Goal: Transaction & Acquisition: Purchase product/service

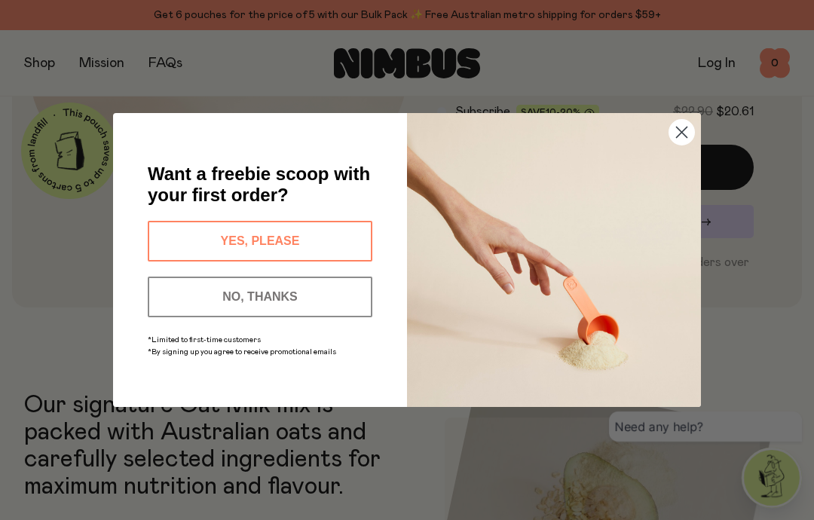
scroll to position [342, 0]
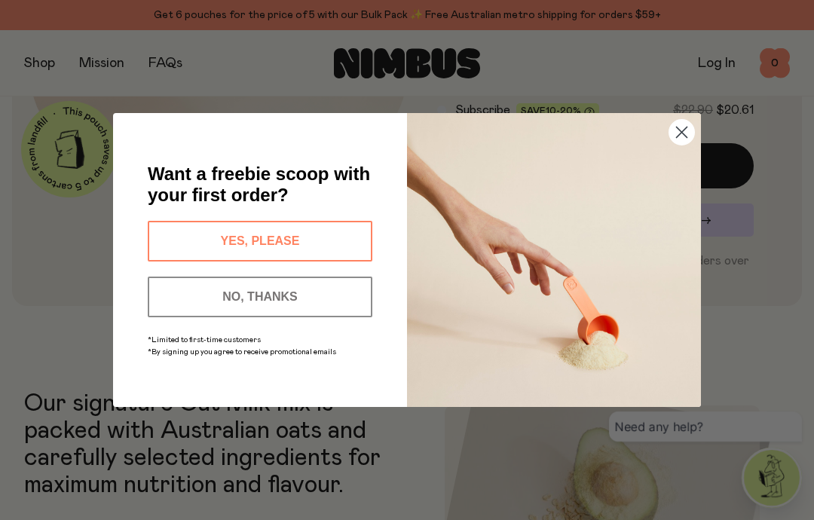
click at [682, 145] on circle "Close dialog" at bounding box center [682, 132] width 25 height 25
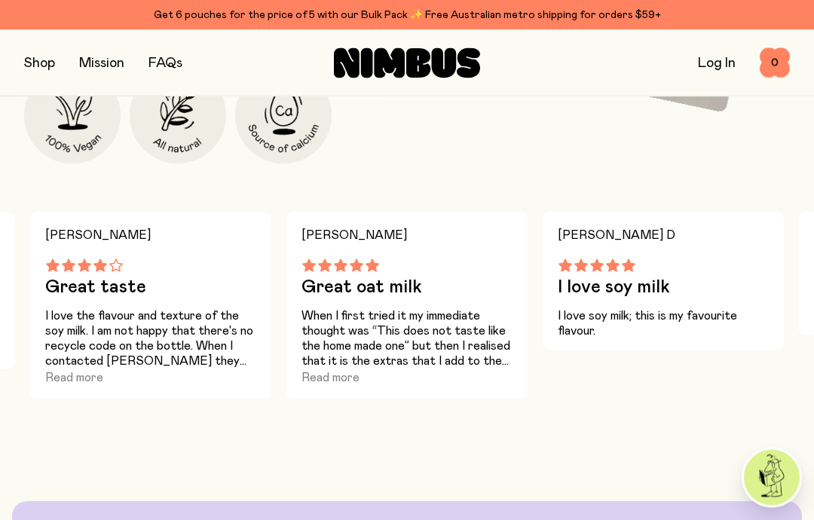
scroll to position [880, 0]
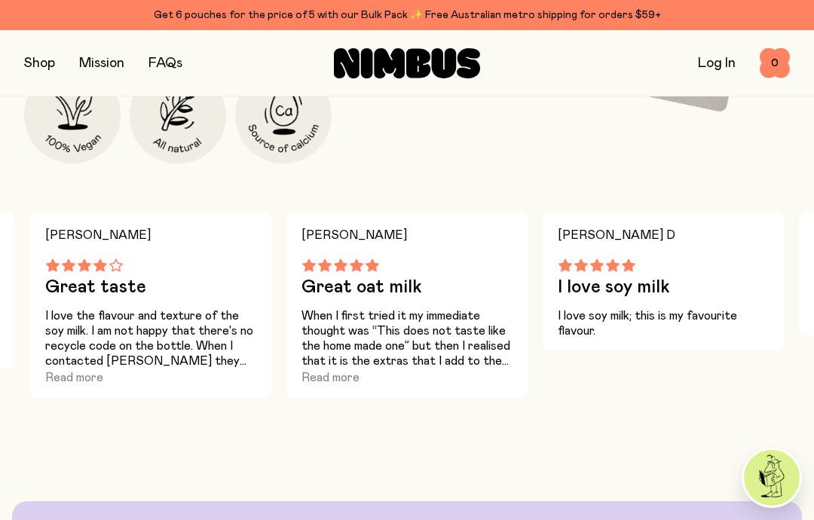
click at [78, 377] on button "Read more" at bounding box center [74, 378] width 58 height 18
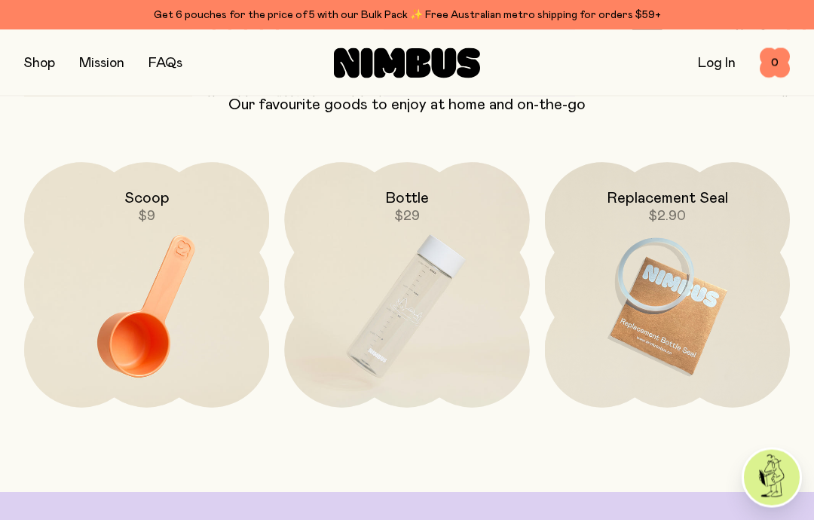
scroll to position [3177, 0]
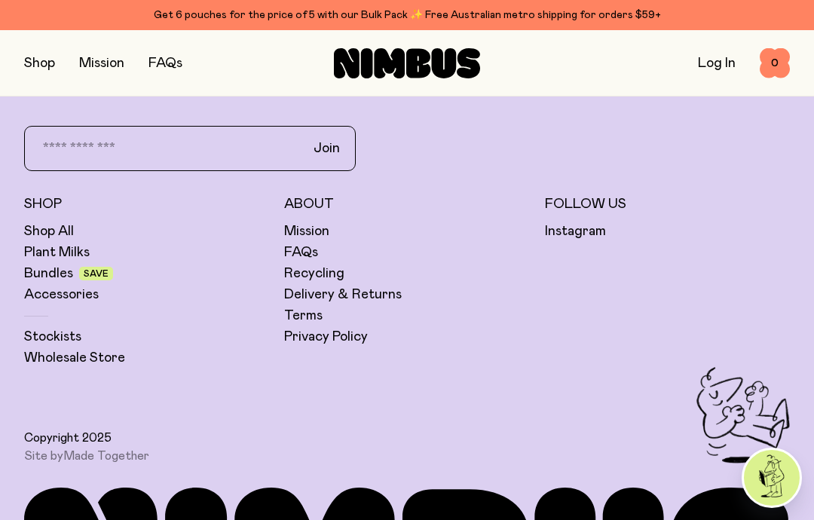
click at [57, 281] on link "Bundles" at bounding box center [48, 274] width 49 height 18
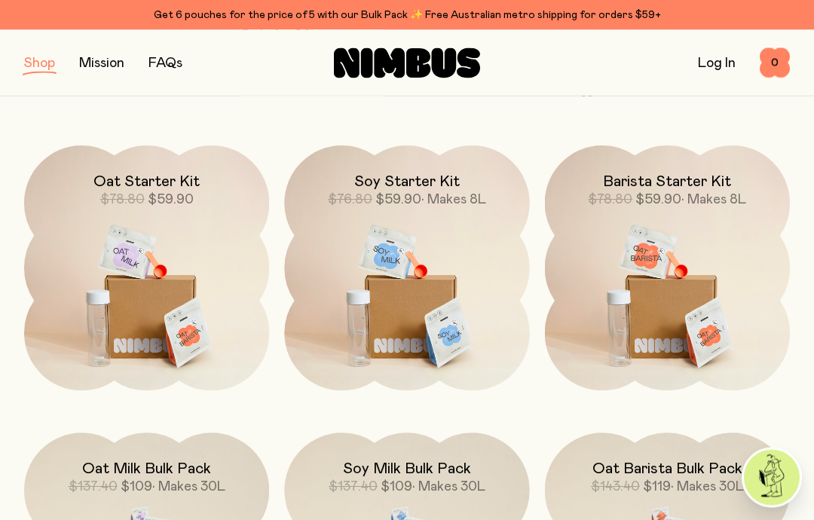
scroll to position [198, 0]
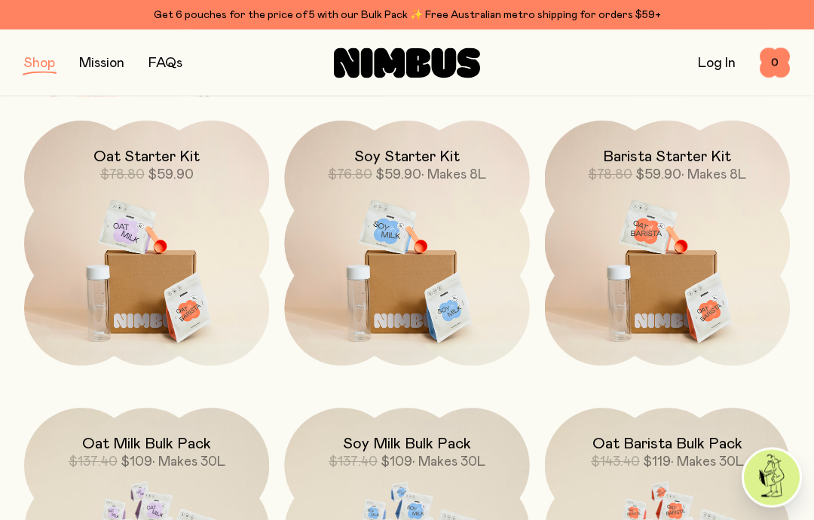
click at [143, 308] on img at bounding box center [146, 265] width 245 height 288
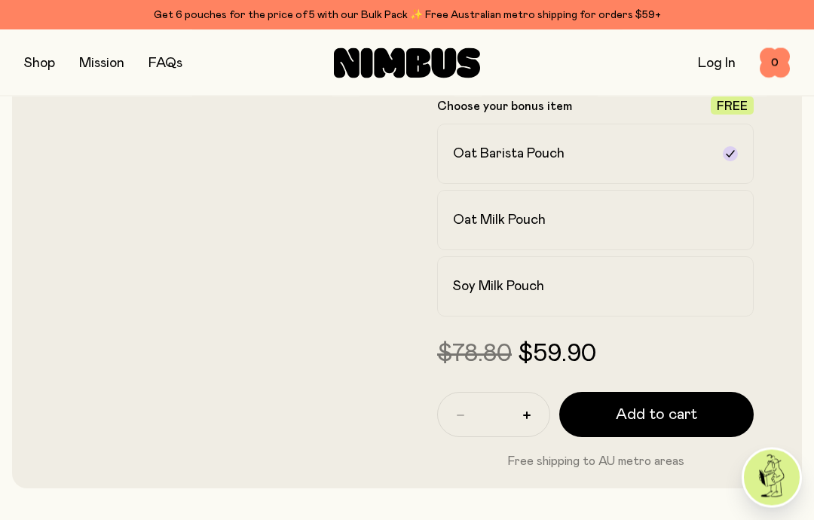
scroll to position [439, 0]
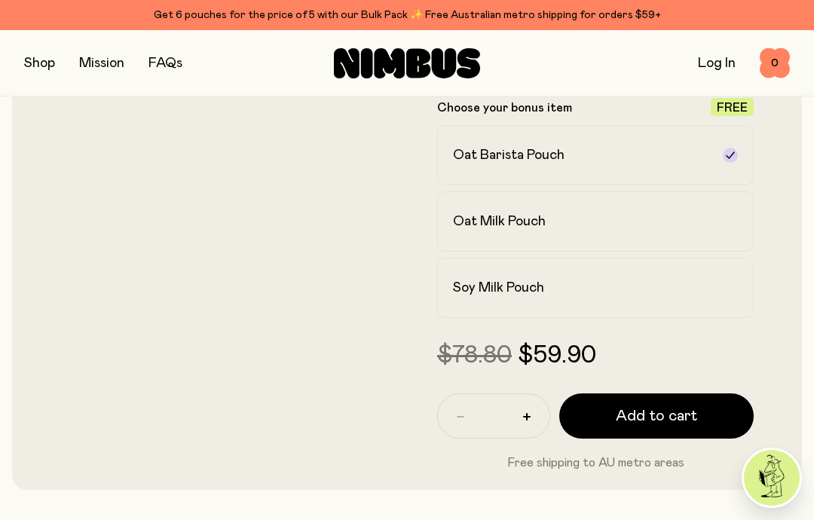
click at [649, 419] on span "Add to cart" at bounding box center [656, 416] width 81 height 21
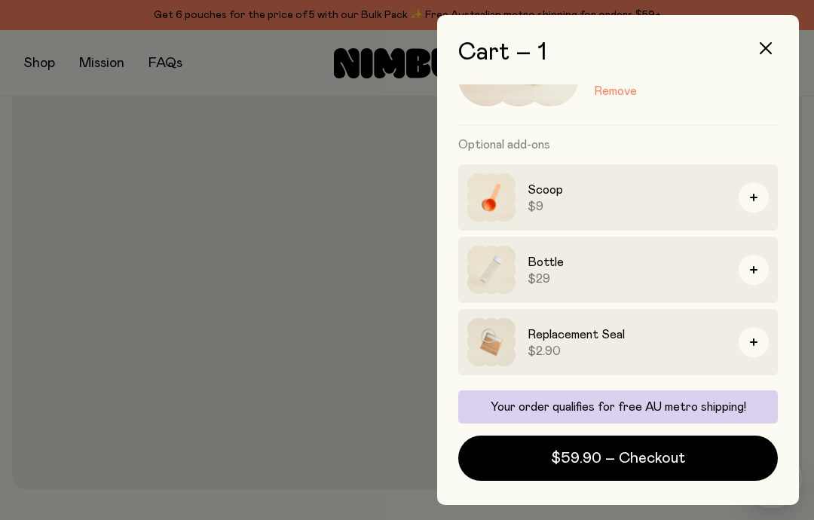
scroll to position [117, 0]
click at [625, 464] on span "$59.90 – Checkout" at bounding box center [618, 458] width 134 height 21
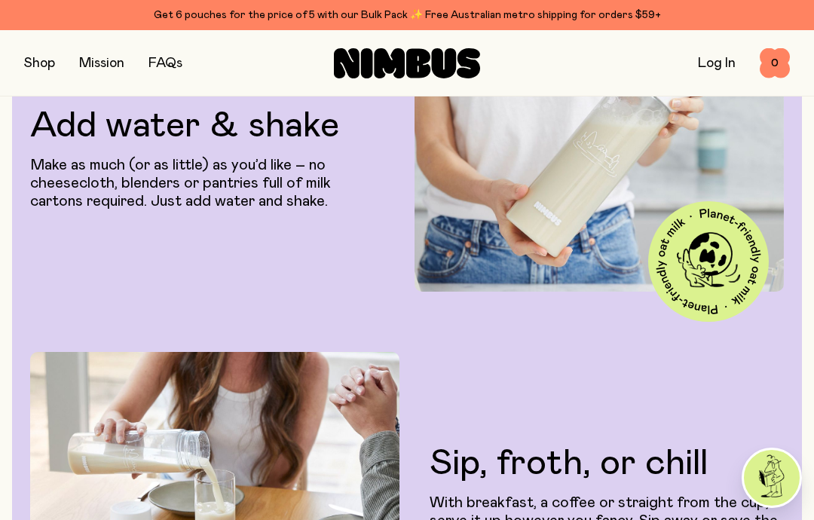
scroll to position [2534, 0]
